Goal: Transaction & Acquisition: Download file/media

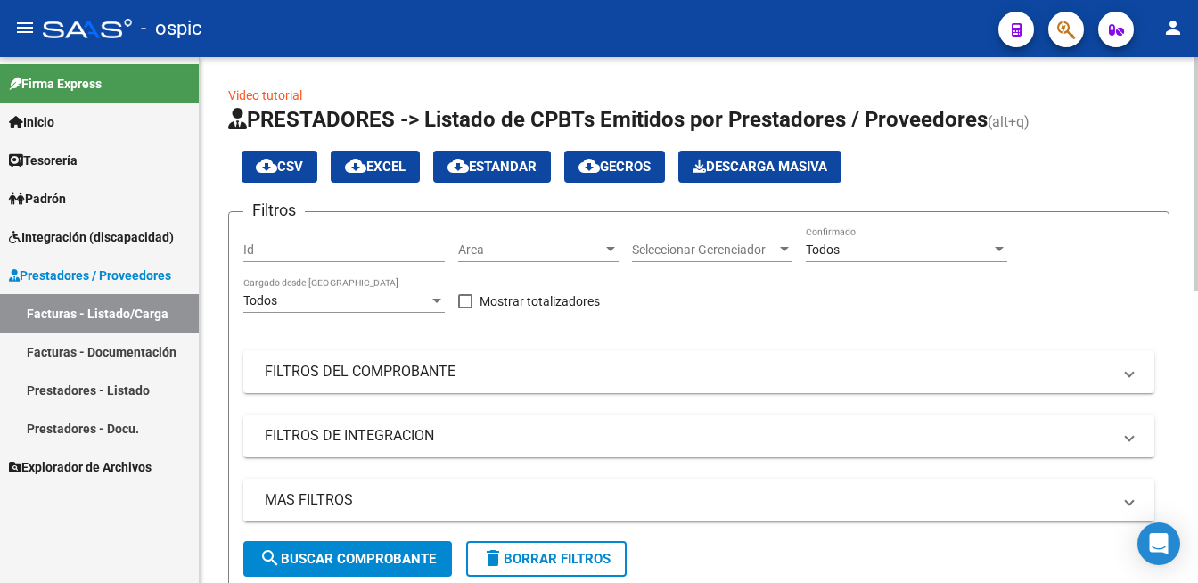
scroll to position [588, 0]
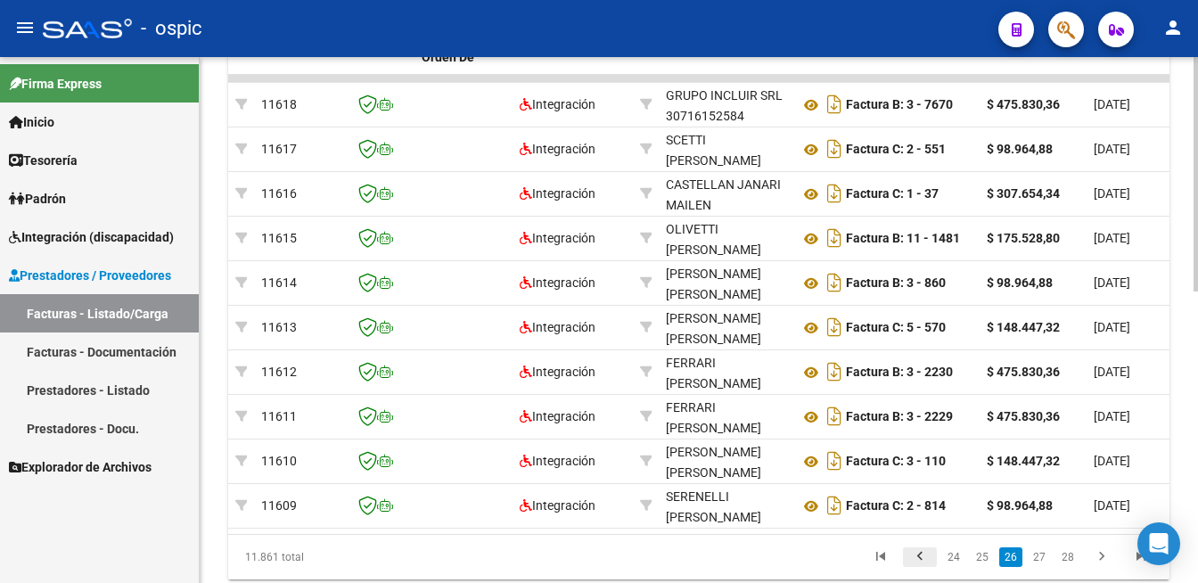
click at [923, 569] on icon "go to previous page" at bounding box center [919, 558] width 23 height 21
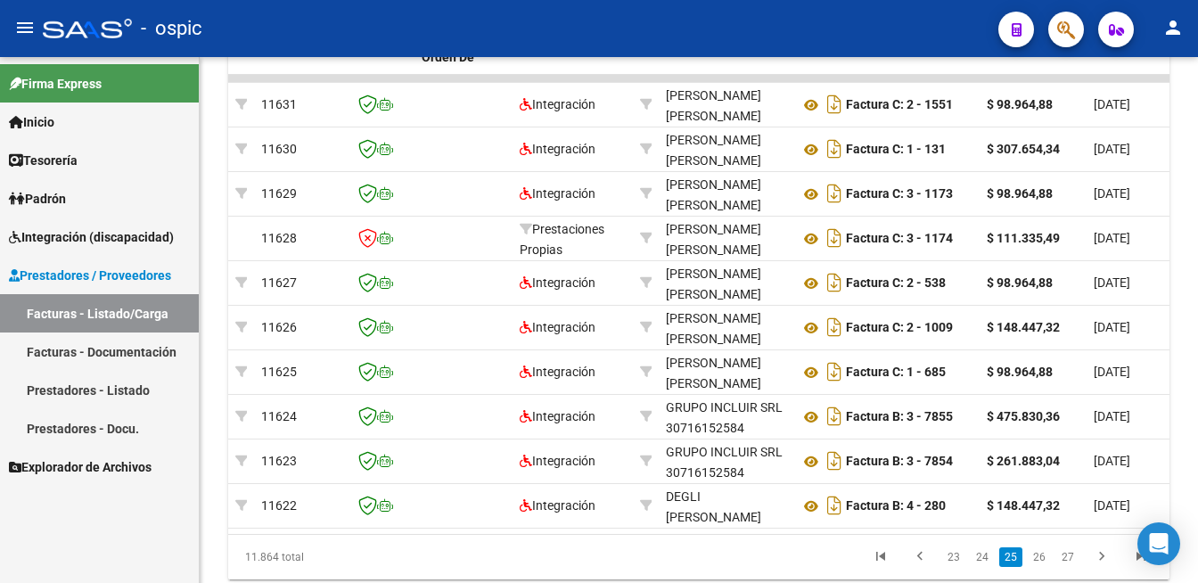
click at [80, 269] on span "Prestadores / Proveedores" at bounding box center [90, 276] width 162 height 20
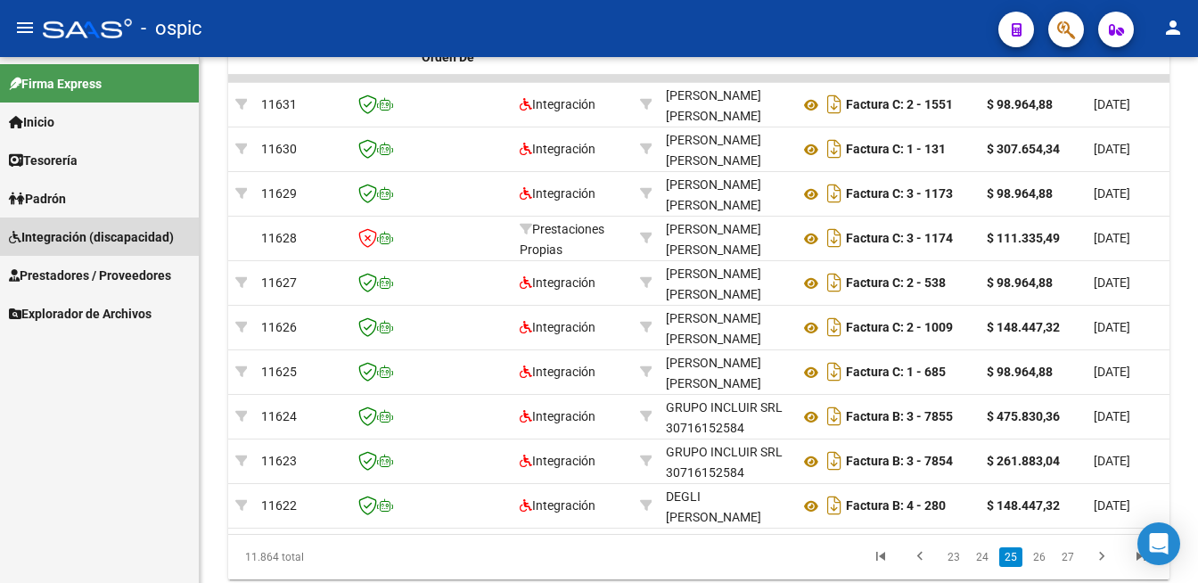
click at [87, 228] on span "Integración (discapacidad)" at bounding box center [91, 237] width 165 height 20
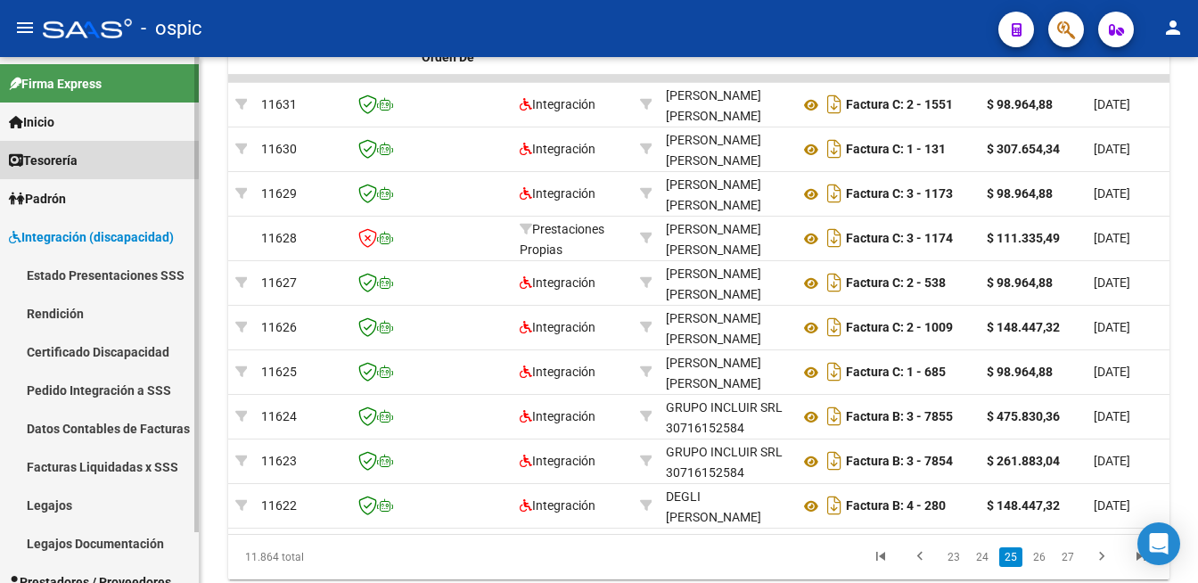
click at [50, 156] on span "Tesorería" at bounding box center [43, 161] width 69 height 20
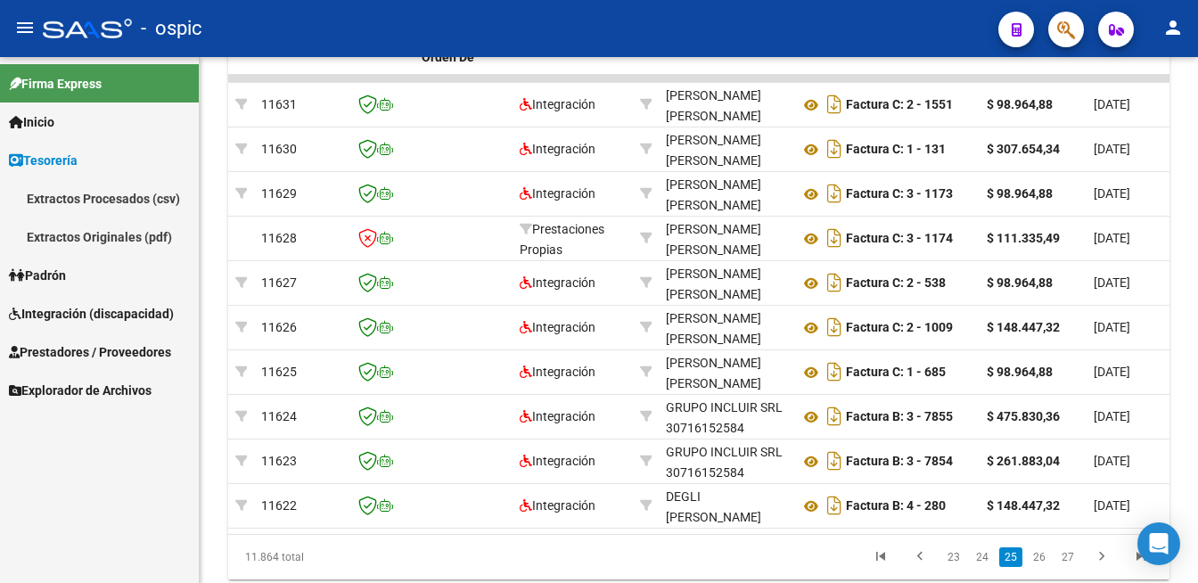
click at [50, 116] on span "Inicio" at bounding box center [31, 122] width 45 height 20
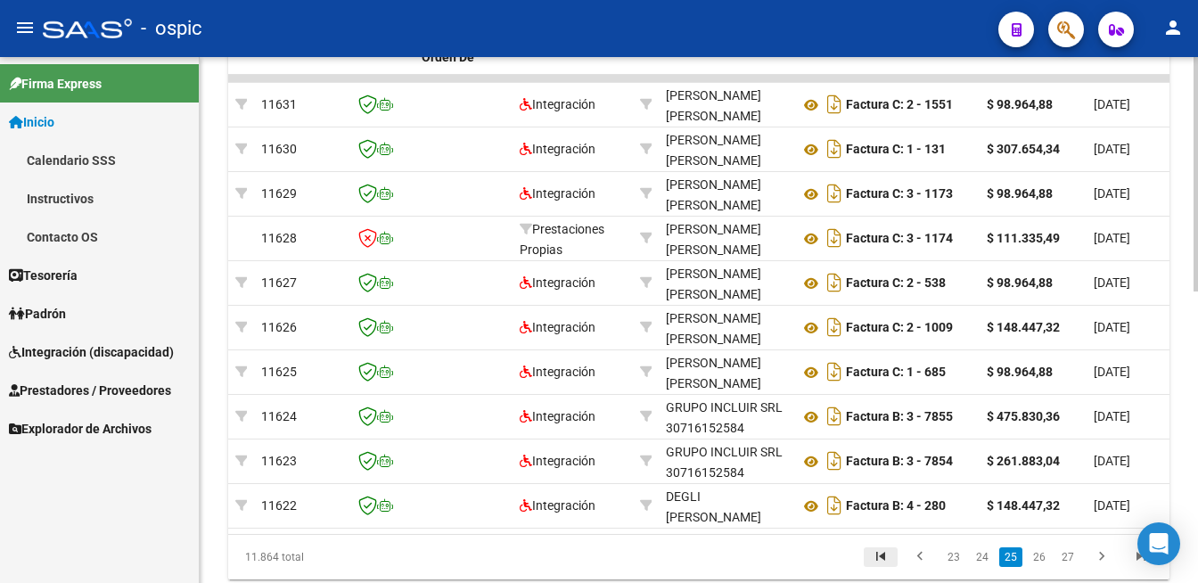
click at [891, 567] on icon "go to first page" at bounding box center [880, 558] width 23 height 21
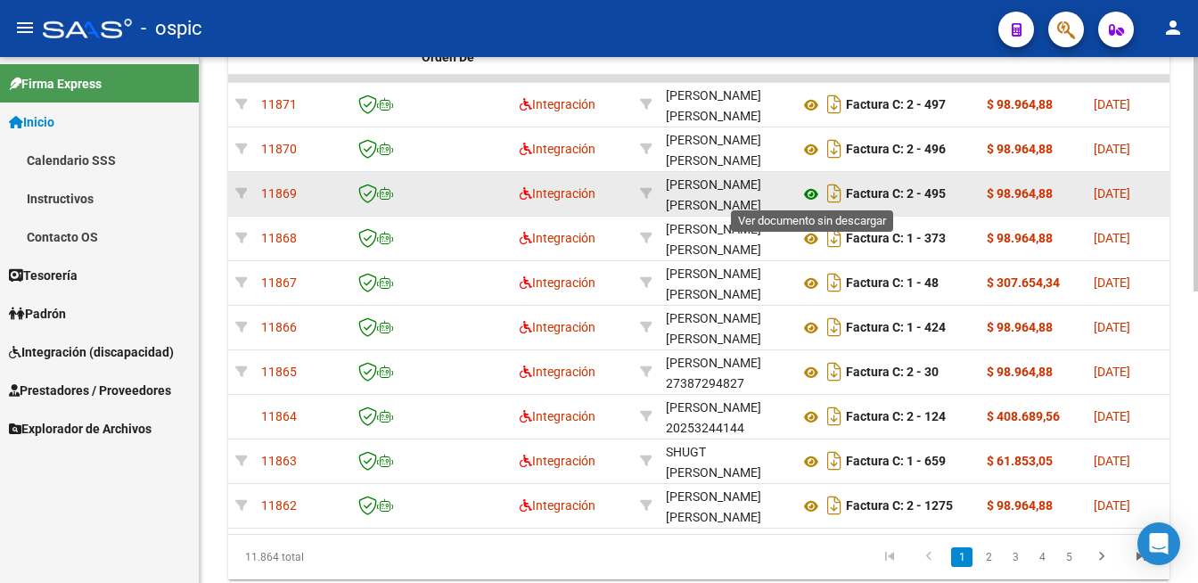
click at [809, 190] on icon at bounding box center [810, 194] width 23 height 21
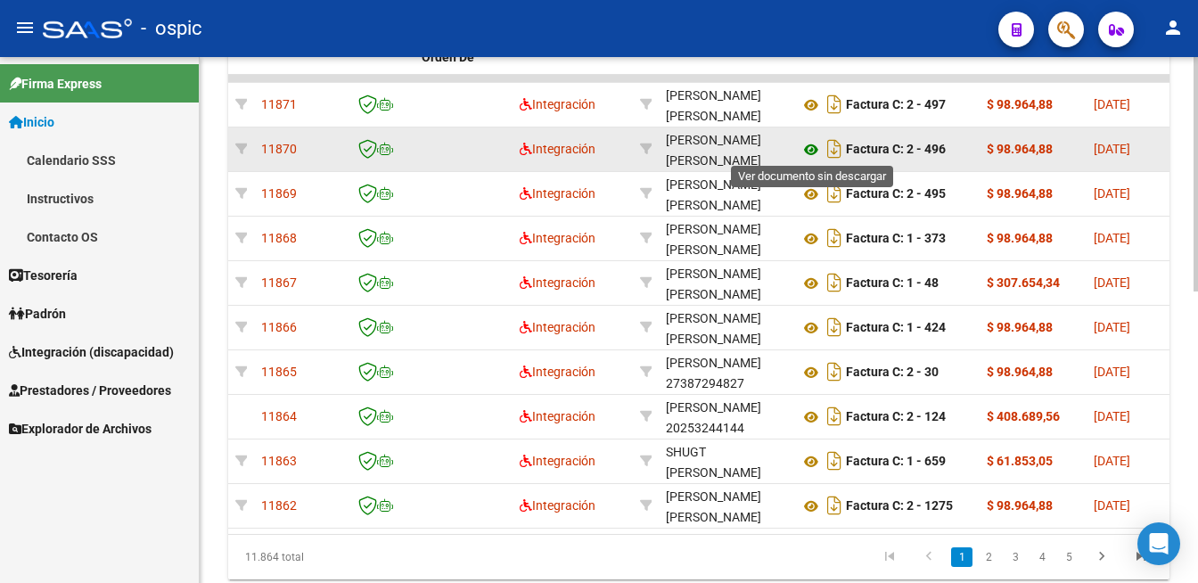
click at [805, 151] on icon at bounding box center [810, 149] width 23 height 21
click at [813, 143] on icon at bounding box center [810, 149] width 23 height 21
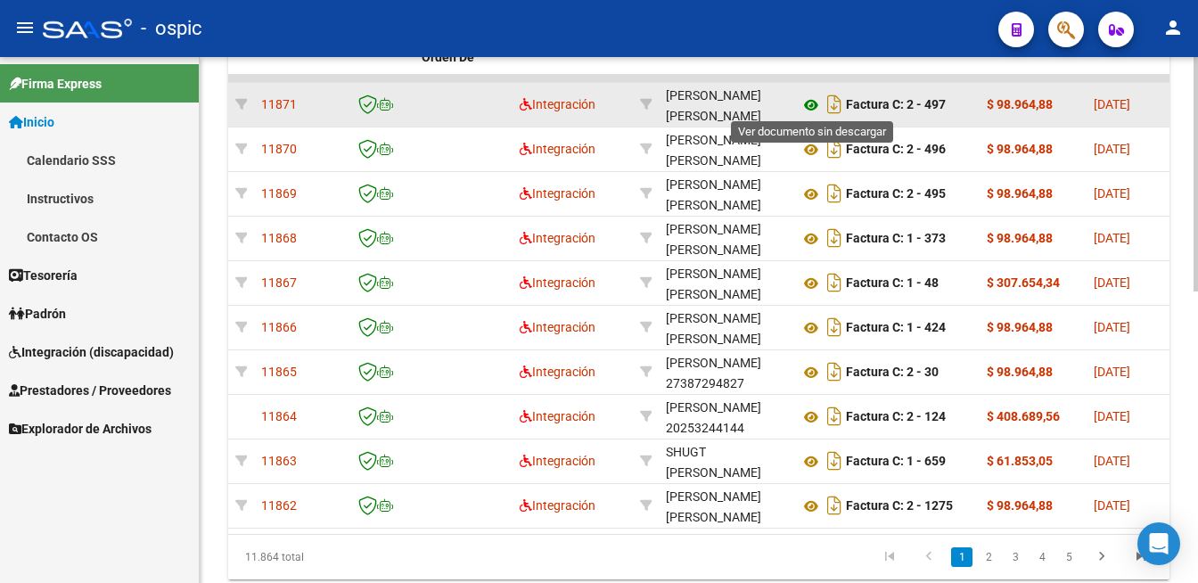
click at [802, 104] on icon at bounding box center [810, 104] width 23 height 21
